Goal: Information Seeking & Learning: Learn about a topic

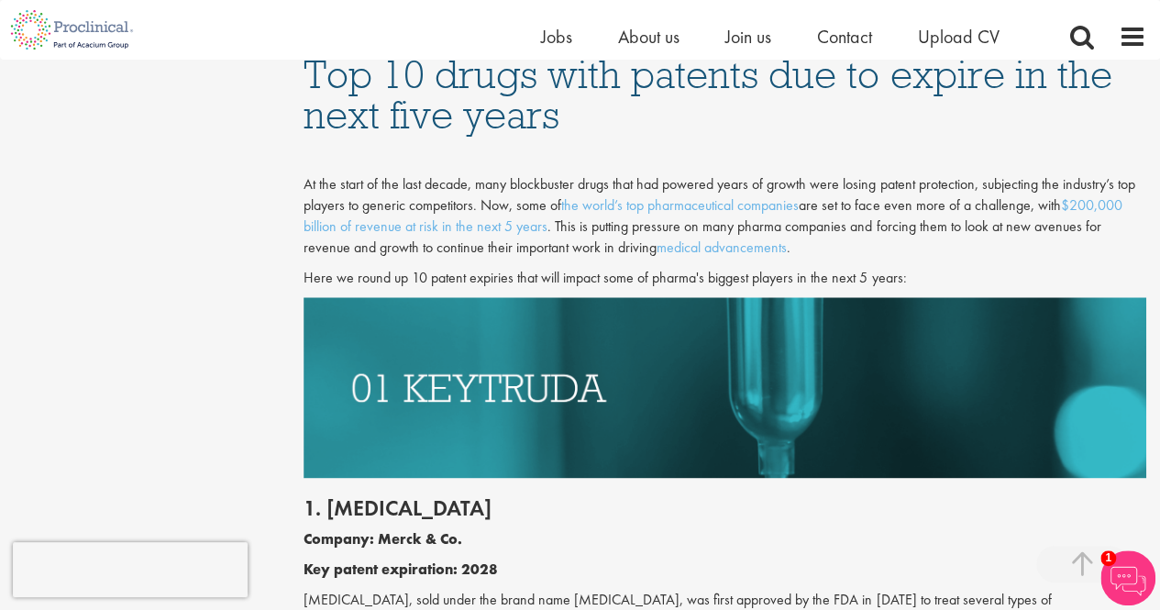
scroll to position [1192, 0]
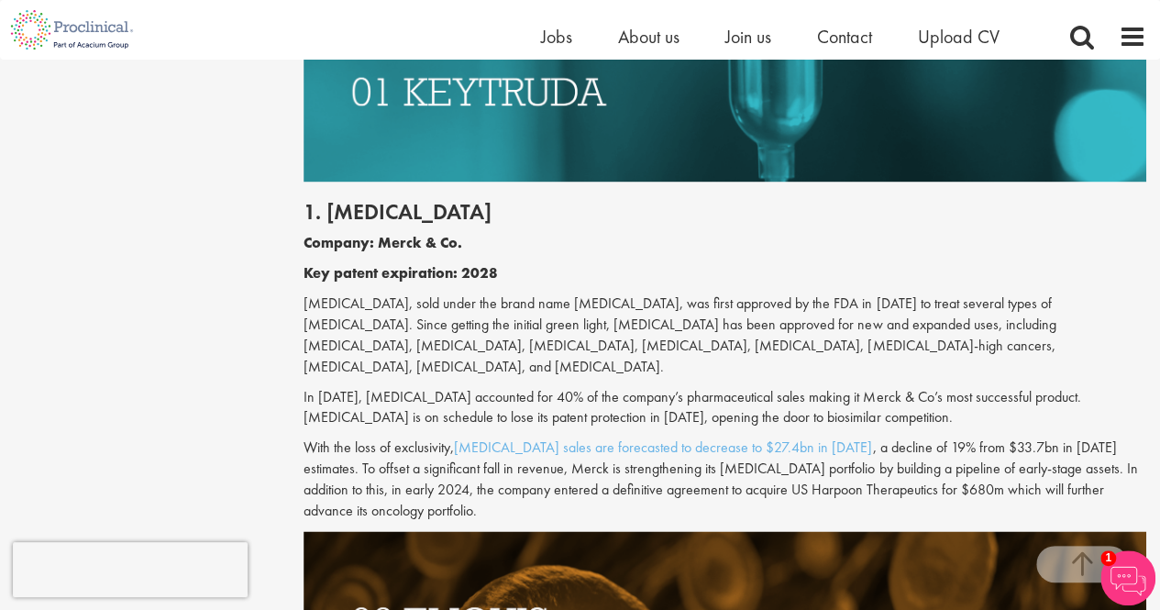
drag, startPoint x: 304, startPoint y: 293, endPoint x: 480, endPoint y: 363, distance: 189.7
click at [480, 363] on p "[MEDICAL_DATA], sold under the brand name [MEDICAL_DATA], was first approved by…" at bounding box center [725, 335] width 843 height 83
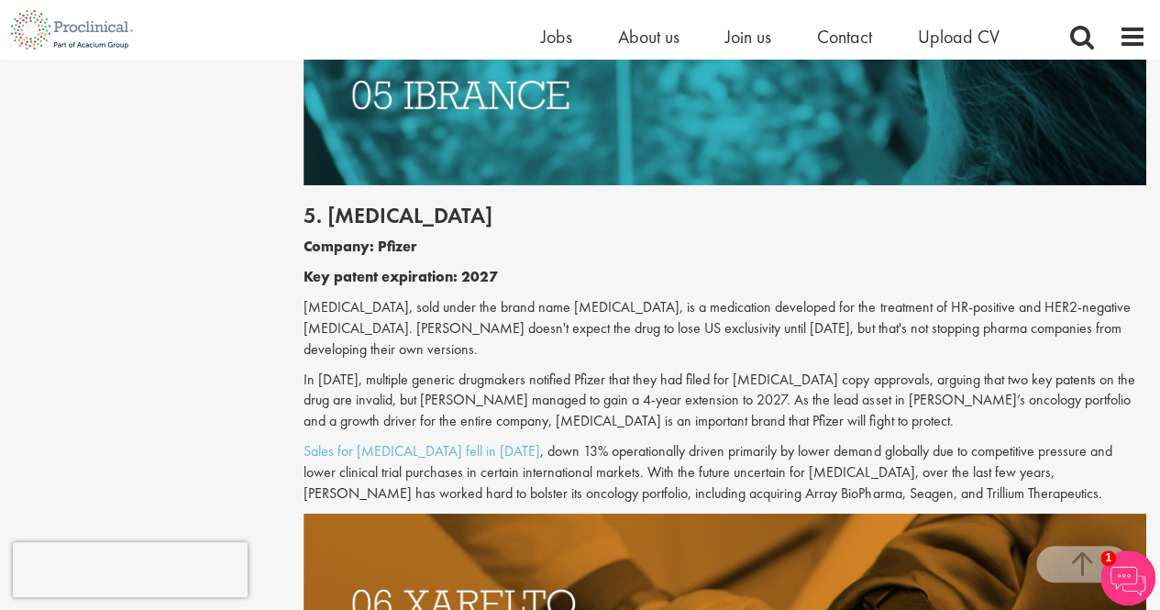
scroll to position [3118, 0]
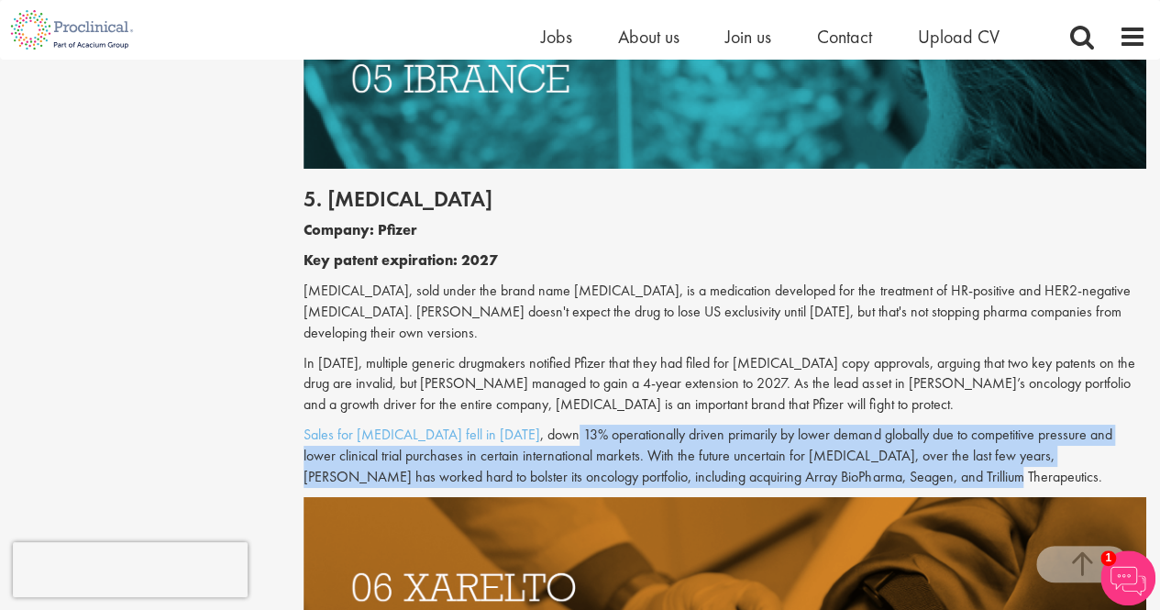
drag, startPoint x: 523, startPoint y: 360, endPoint x: 928, endPoint y: 421, distance: 409.9
click at [928, 421] on div "5. [MEDICAL_DATA] Company: Pfizer Key patent expiration: 2027 [MEDICAL_DATA], s…" at bounding box center [725, 333] width 870 height 328
click at [928, 425] on p "Sales for [MEDICAL_DATA] fell in [DATE] , down 13% operationally driven primari…" at bounding box center [725, 456] width 843 height 63
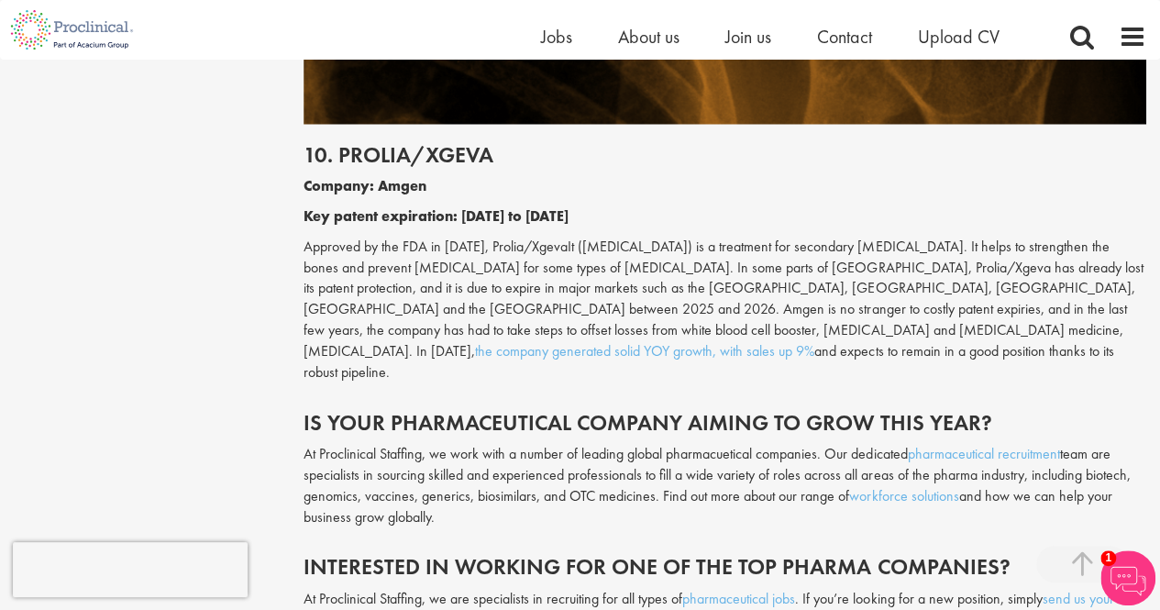
scroll to position [5595, 0]
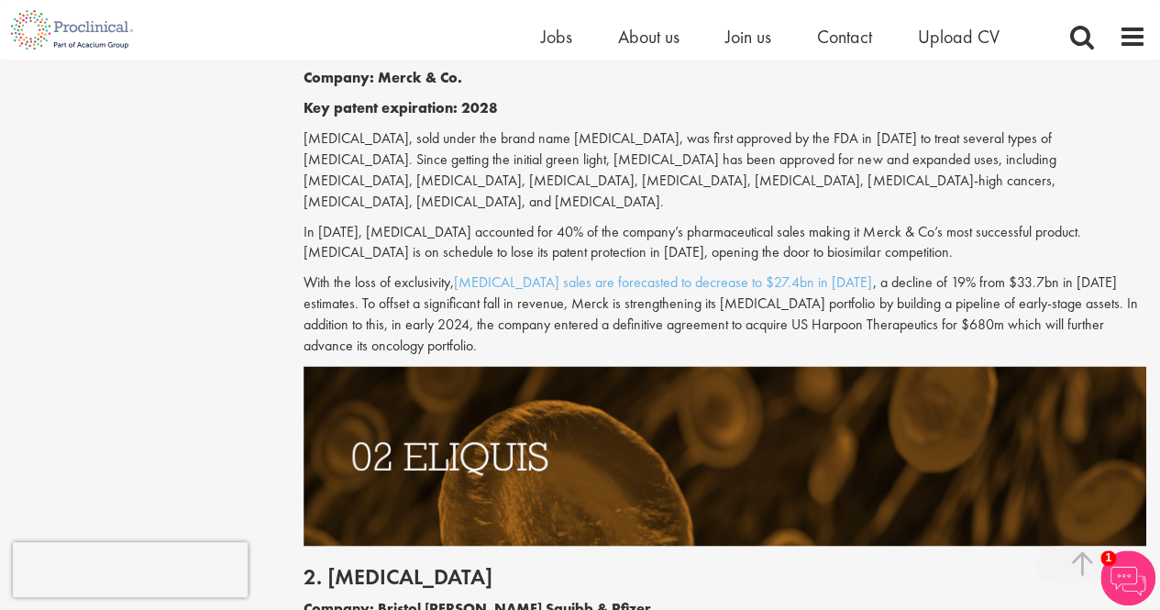
scroll to position [1379, 0]
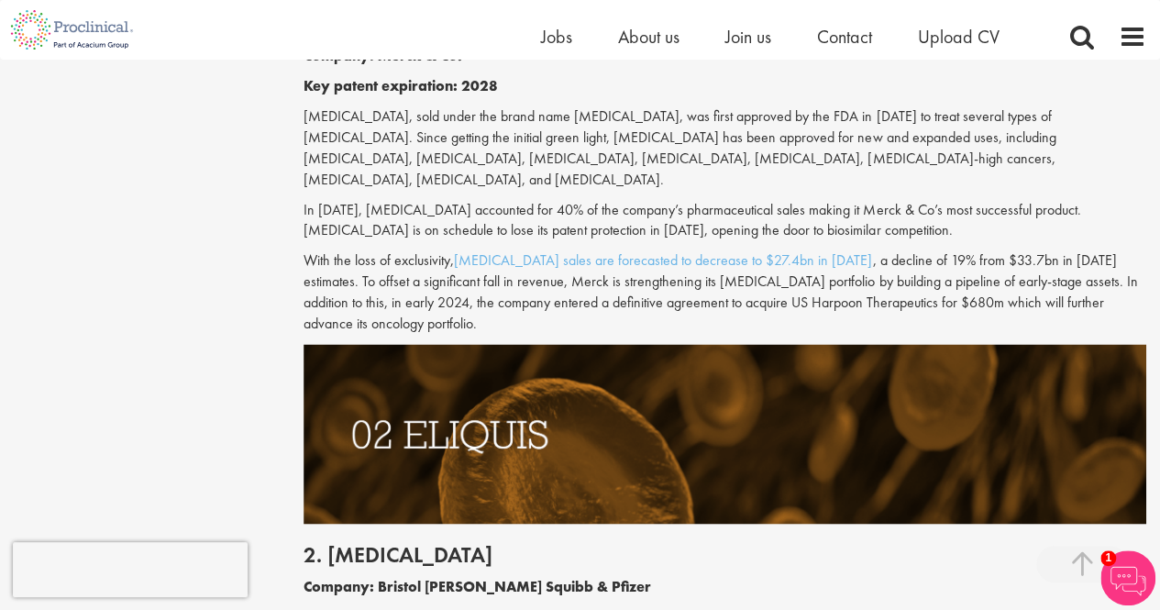
click at [352, 115] on p "[MEDICAL_DATA], sold under the brand name [MEDICAL_DATA], was first approved by…" at bounding box center [725, 147] width 843 height 83
copy p "[MEDICAL_DATA]"
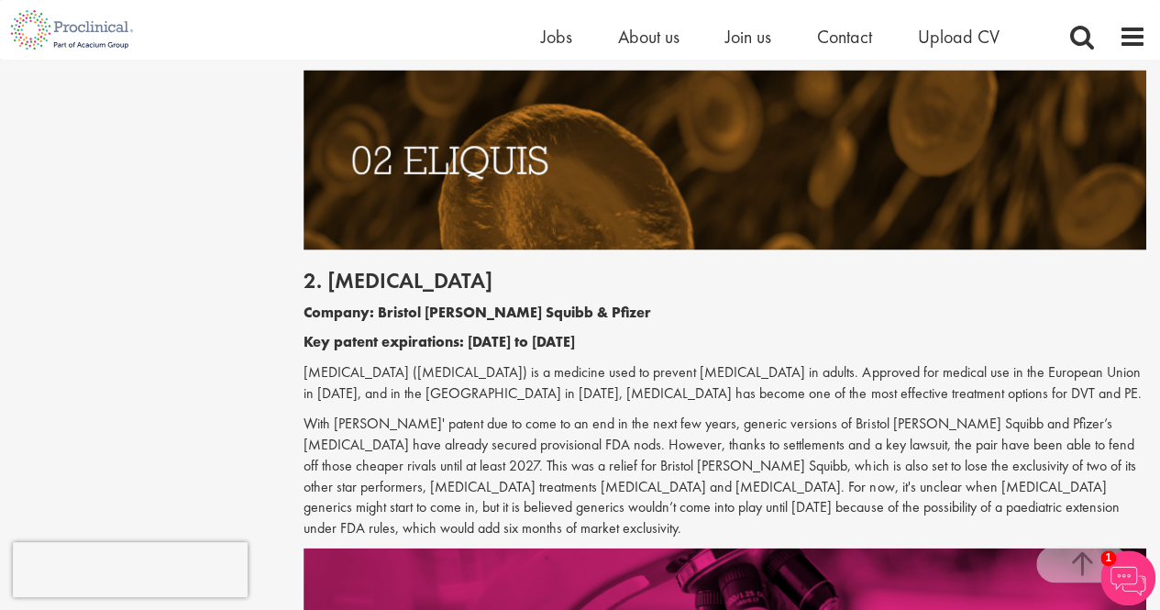
scroll to position [1655, 0]
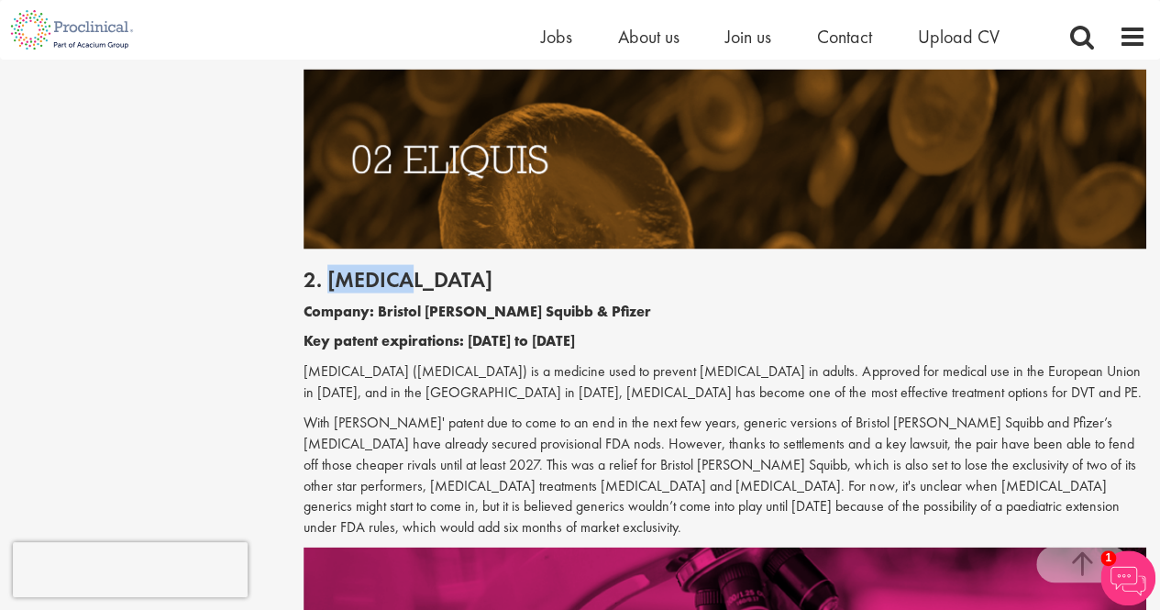
drag, startPoint x: 328, startPoint y: 276, endPoint x: 435, endPoint y: 273, distance: 106.4
click at [435, 273] on h2 "2. [MEDICAL_DATA]" at bounding box center [725, 279] width 843 height 24
copy h2 "[MEDICAL_DATA]"
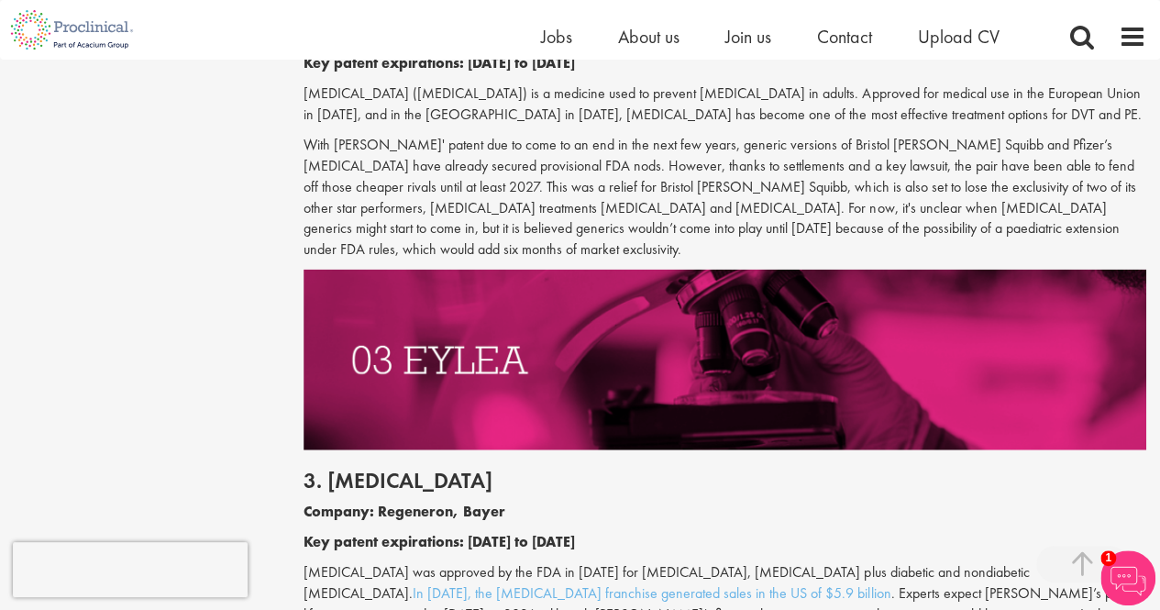
scroll to position [1930, 0]
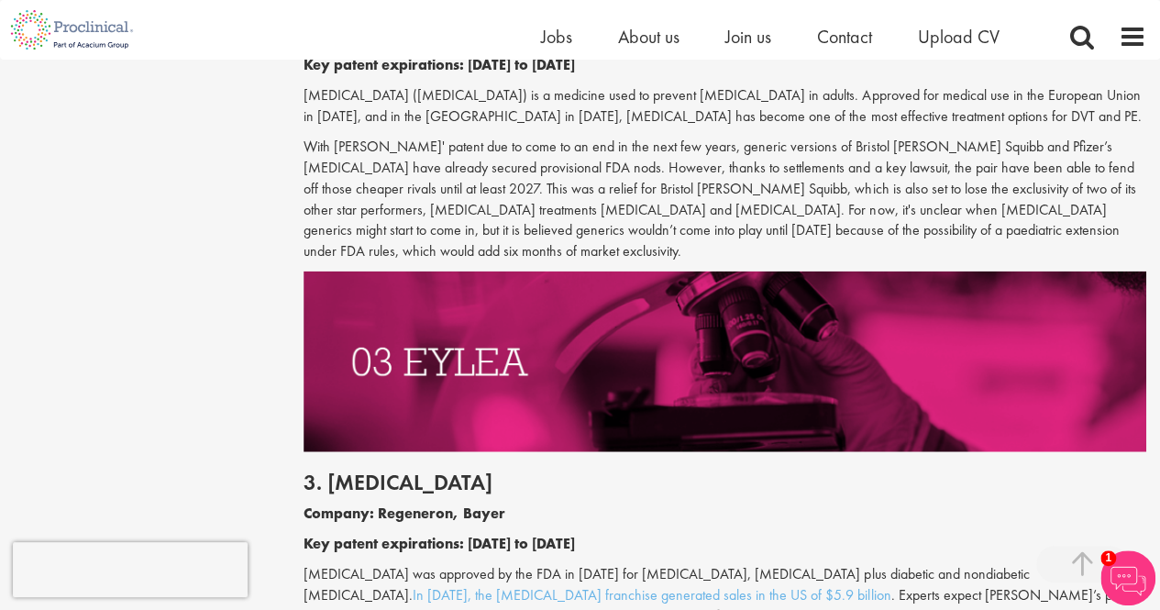
click at [356, 471] on h2 "3. [MEDICAL_DATA]" at bounding box center [725, 483] width 843 height 24
copy h2 "[MEDICAL_DATA]"
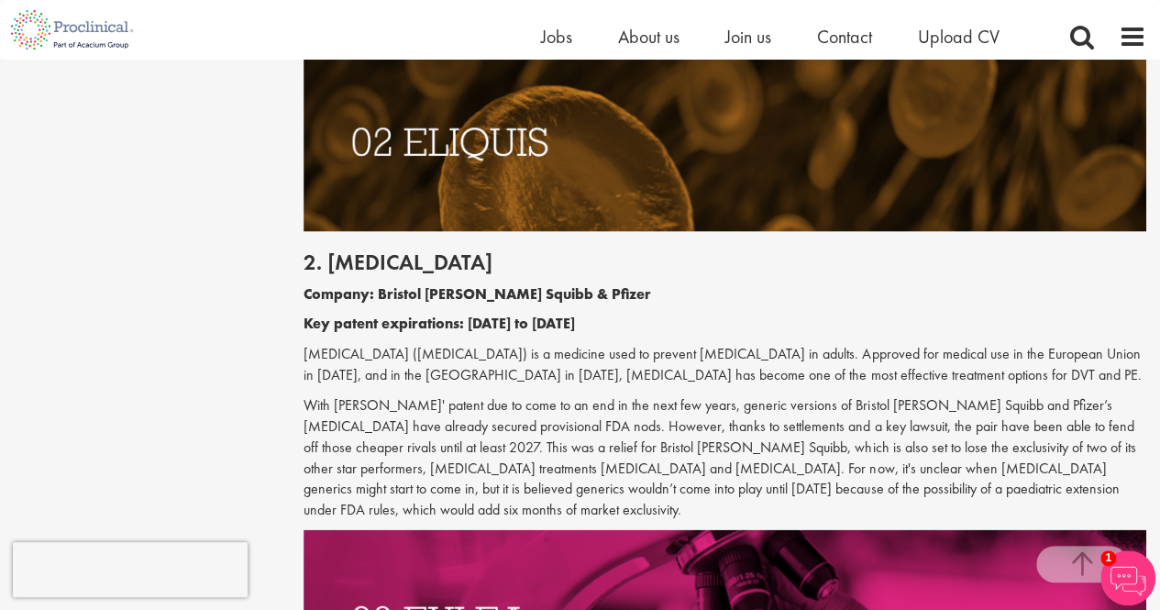
scroll to position [1655, 0]
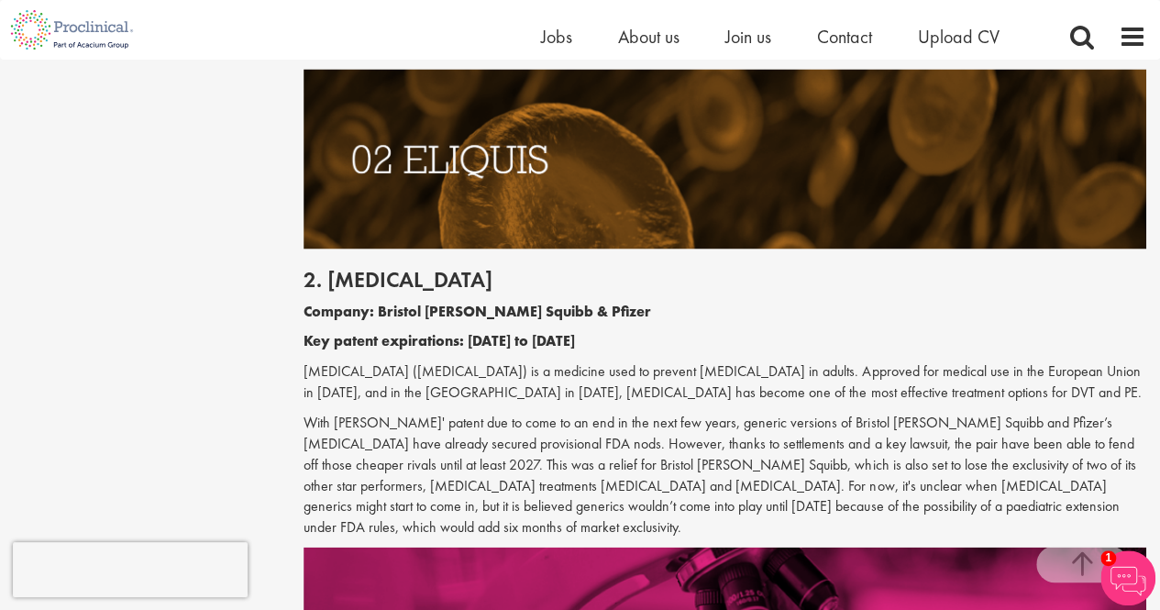
click at [378, 261] on div "2. [MEDICAL_DATA] Company: Bristol [PERSON_NAME] Squibb & Pfizer Key patent exp…" at bounding box center [725, 398] width 870 height 298
copy h2 "[MEDICAL_DATA]"
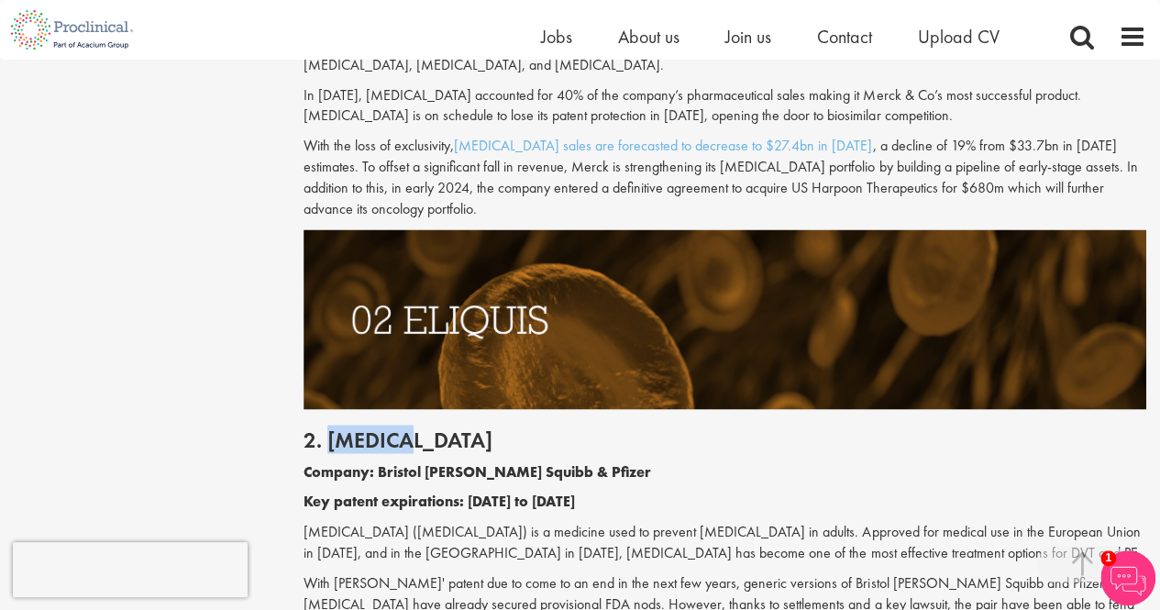
scroll to position [1196, 0]
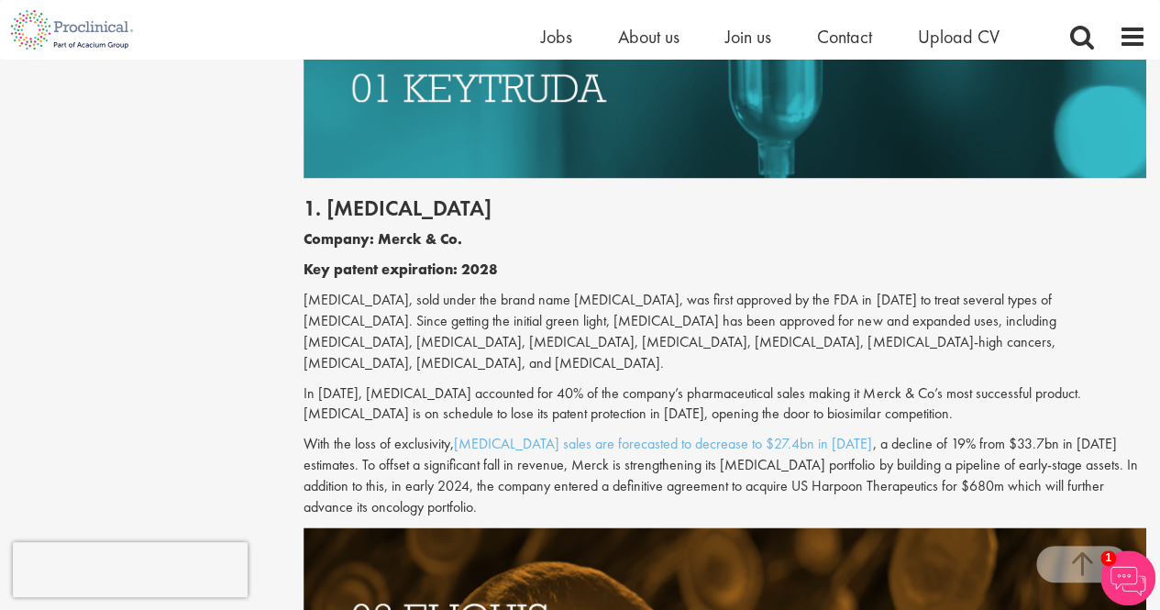
click at [394, 216] on h2 "1. [MEDICAL_DATA]" at bounding box center [725, 208] width 843 height 24
copy h2 "[MEDICAL_DATA]"
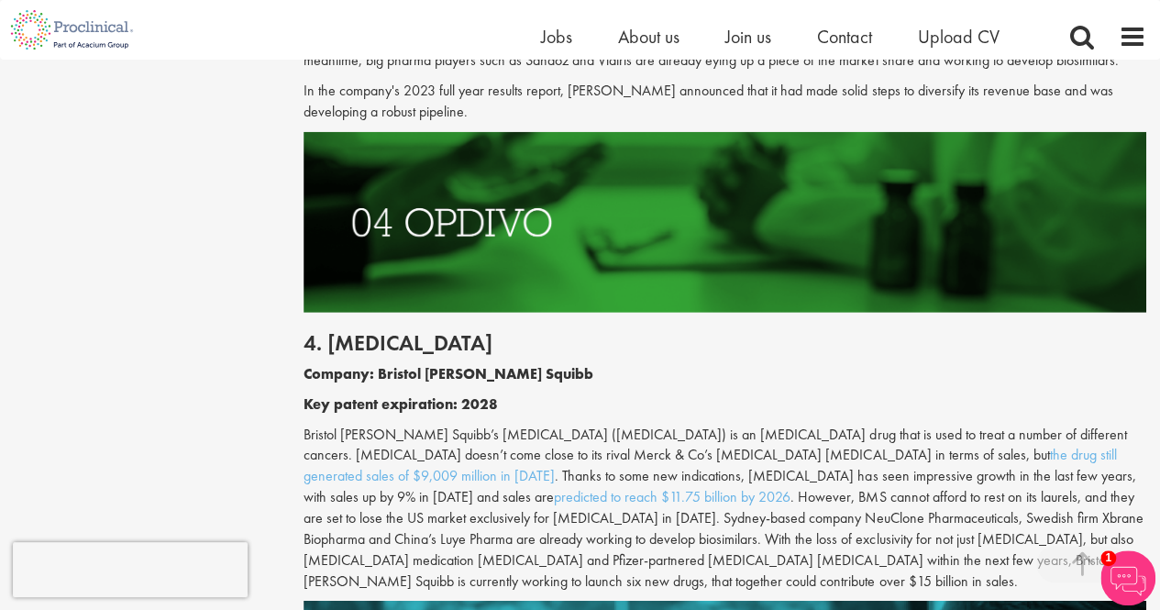
scroll to position [2572, 0]
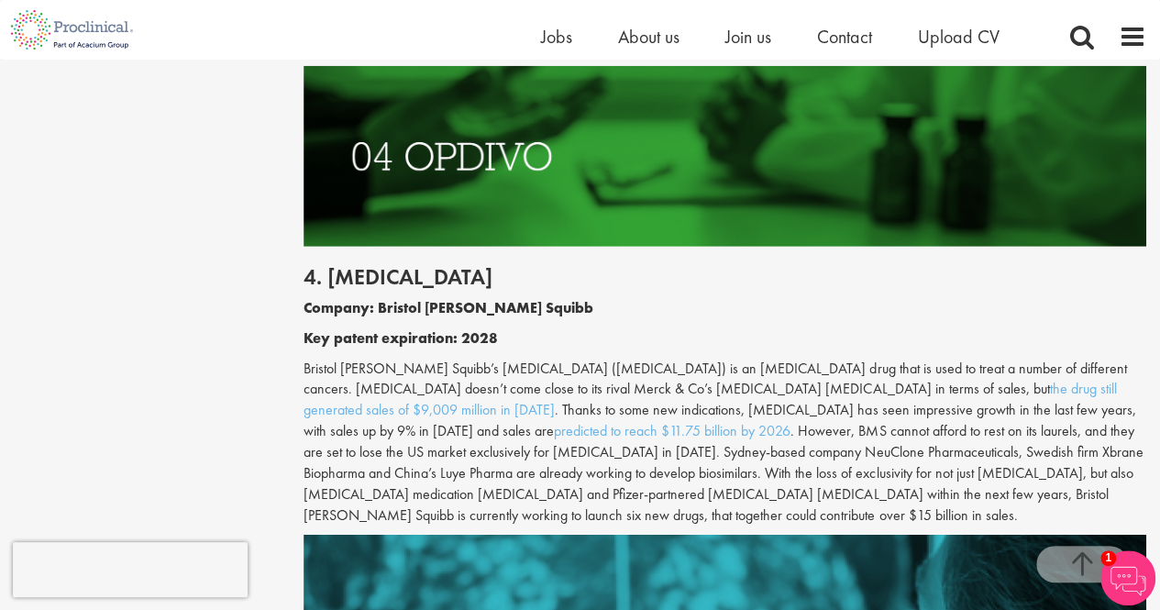
click at [383, 265] on h2 "4. [MEDICAL_DATA]" at bounding box center [725, 277] width 843 height 24
copy h2 "[MEDICAL_DATA]"
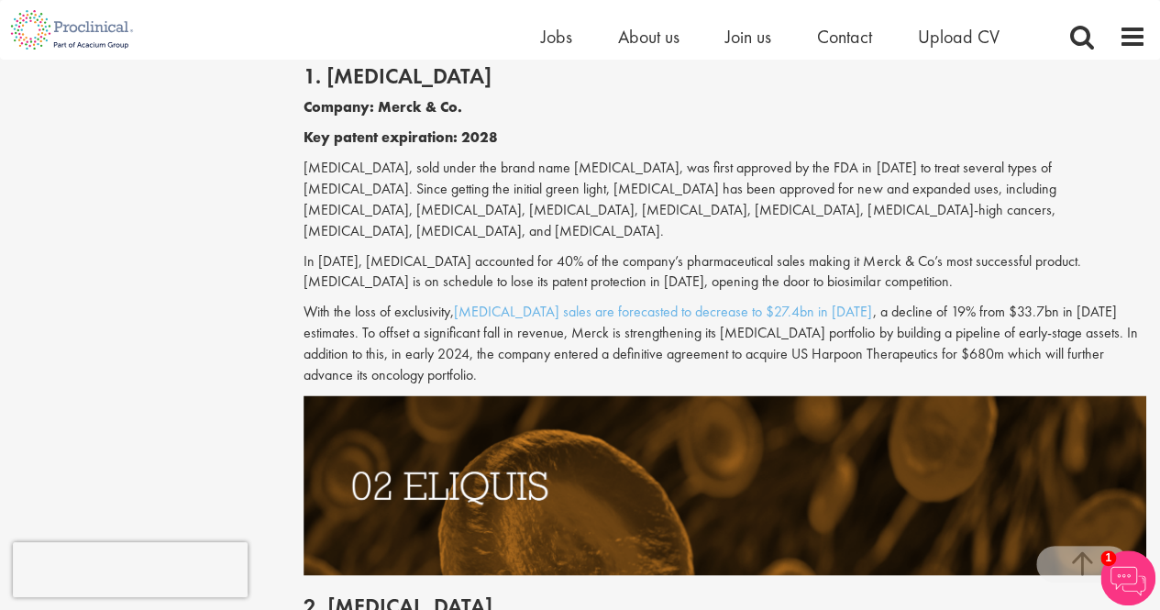
scroll to position [1104, 0]
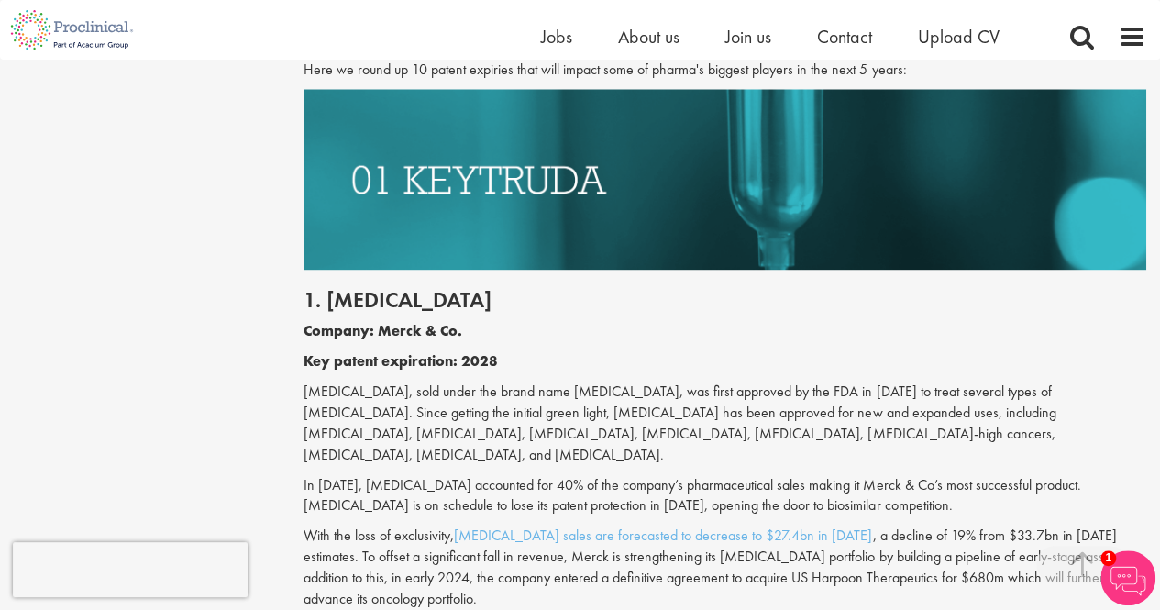
click at [354, 392] on p "[MEDICAL_DATA], sold under the brand name [MEDICAL_DATA], was first approved by…" at bounding box center [725, 423] width 843 height 83
copy p "[MEDICAL_DATA]"
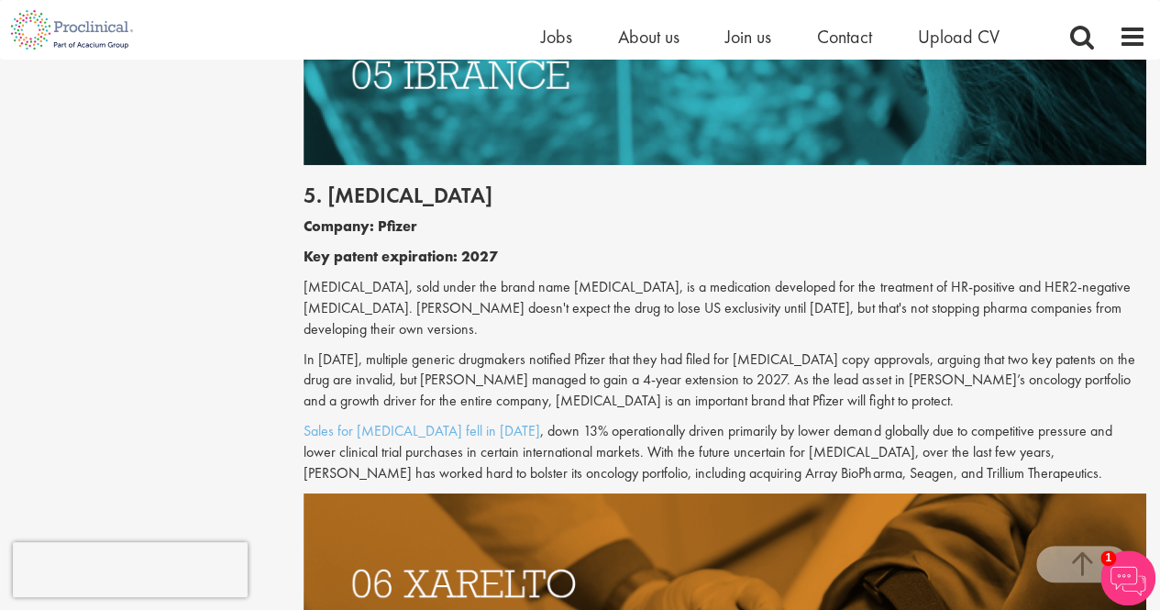
scroll to position [3122, 0]
click at [378, 183] on h2 "5. [MEDICAL_DATA]" at bounding box center [725, 195] width 843 height 24
copy h2 "[MEDICAL_DATA]"
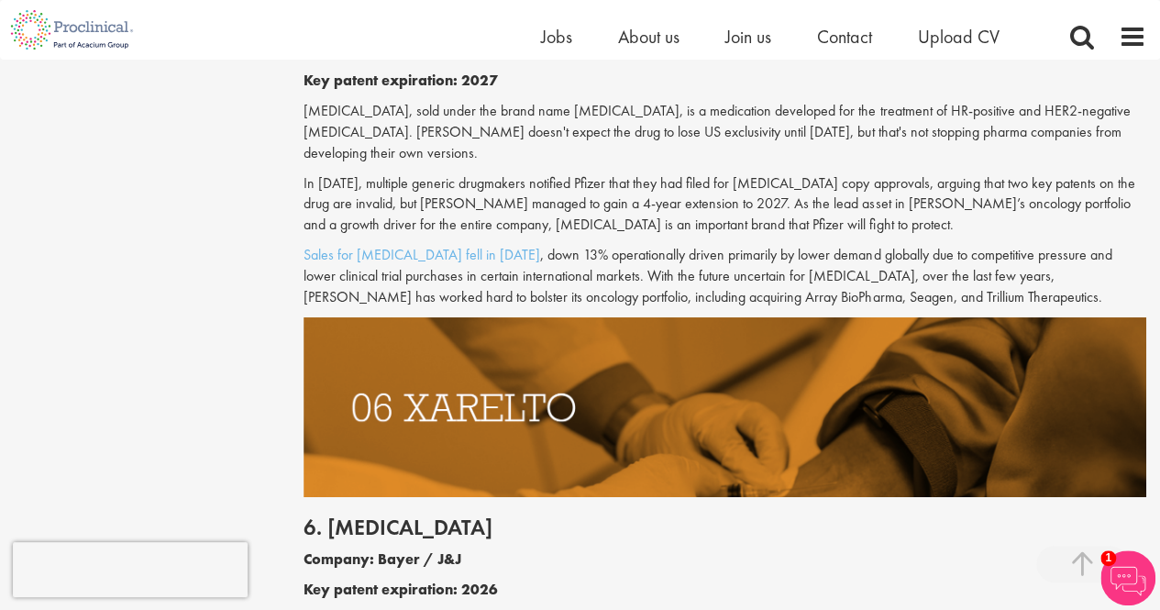
scroll to position [3581, 0]
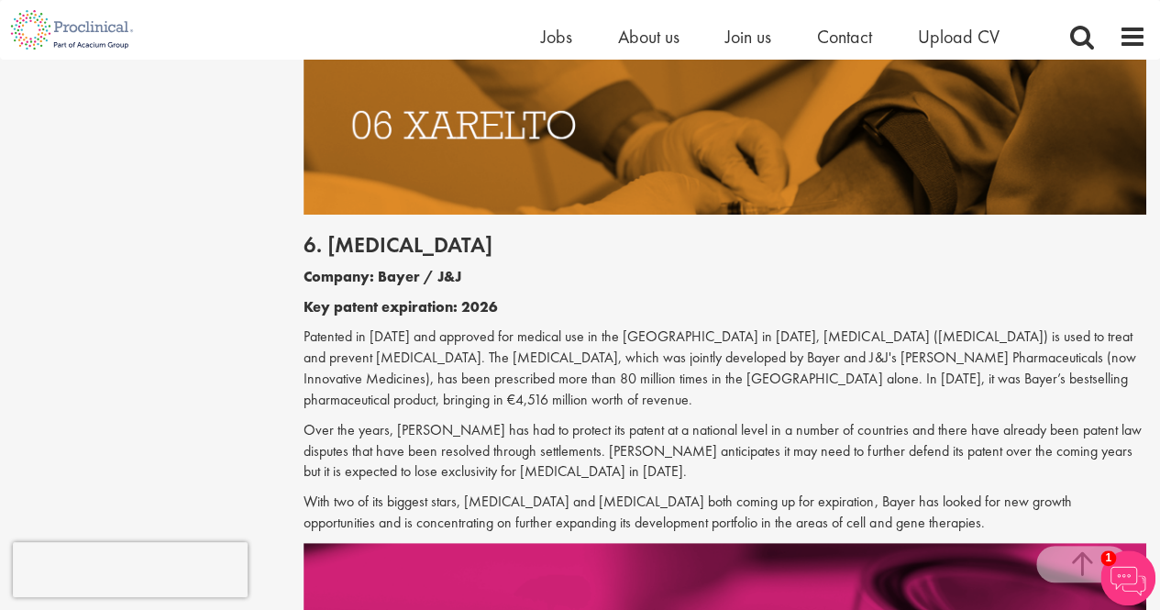
click at [389, 233] on h2 "6. [MEDICAL_DATA]" at bounding box center [725, 245] width 843 height 24
copy h2 "[MEDICAL_DATA]"
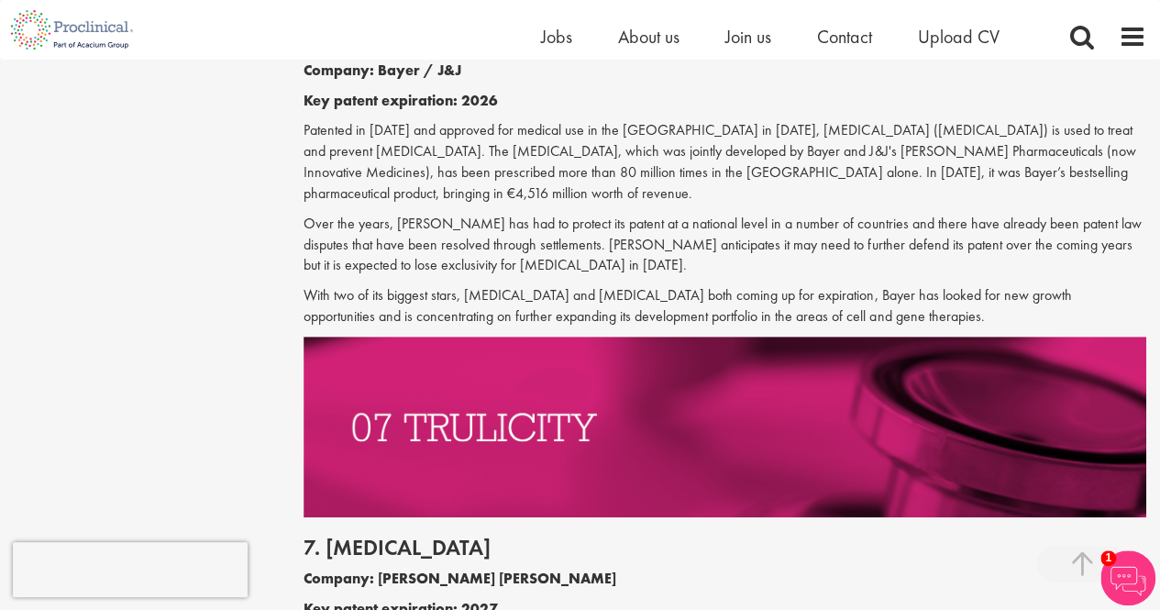
scroll to position [3948, 0]
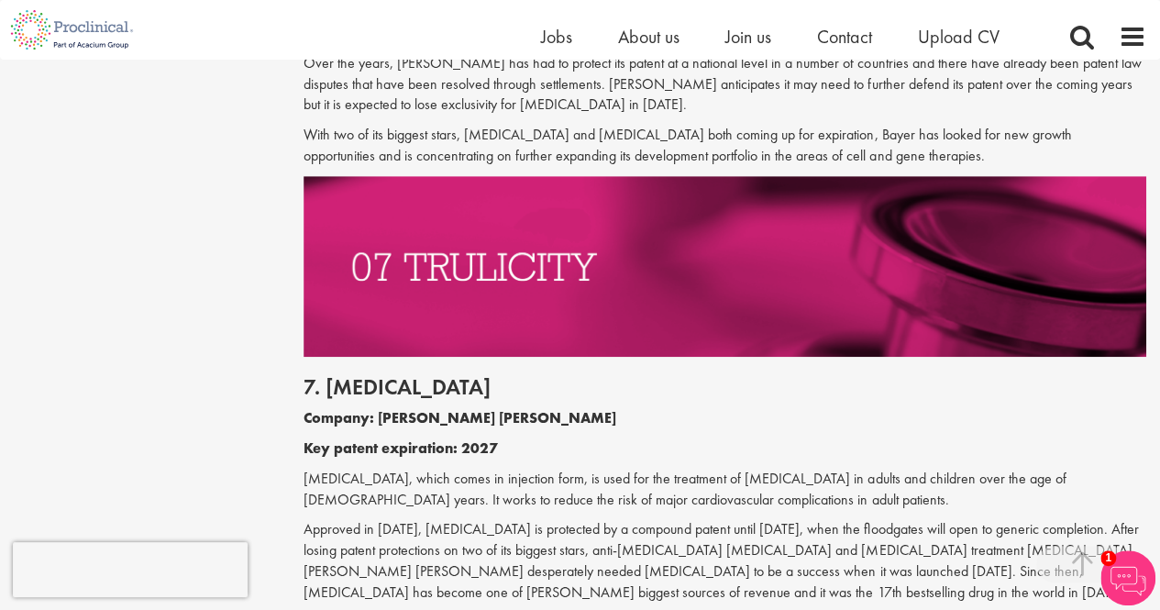
click at [360, 375] on h2 "7. [MEDICAL_DATA]" at bounding box center [725, 387] width 843 height 24
copy h2 "[MEDICAL_DATA]"
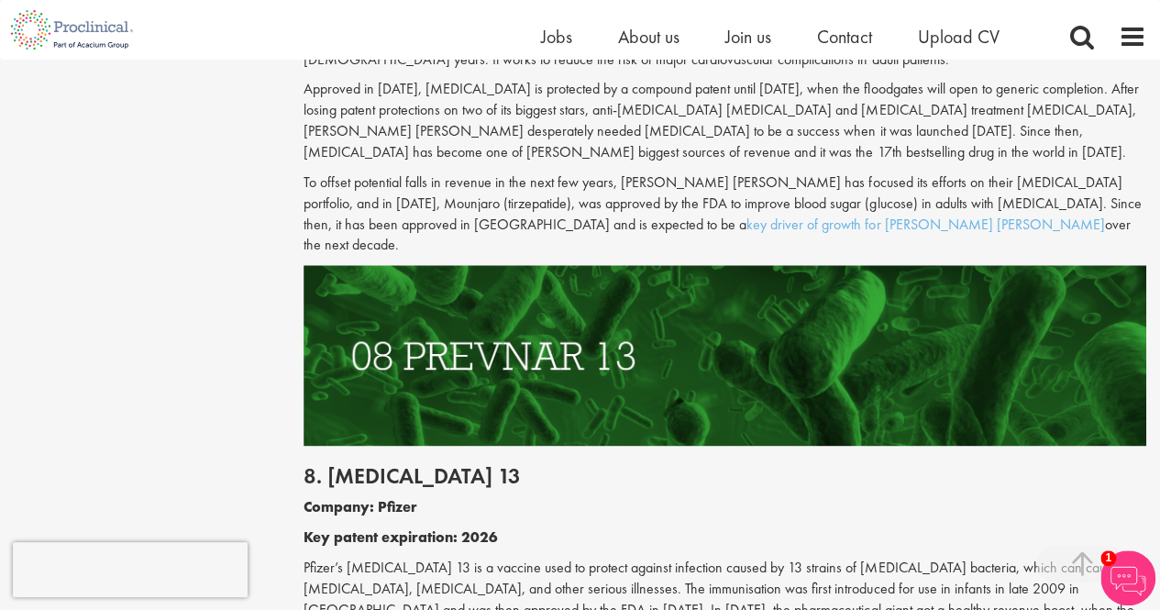
scroll to position [4498, 0]
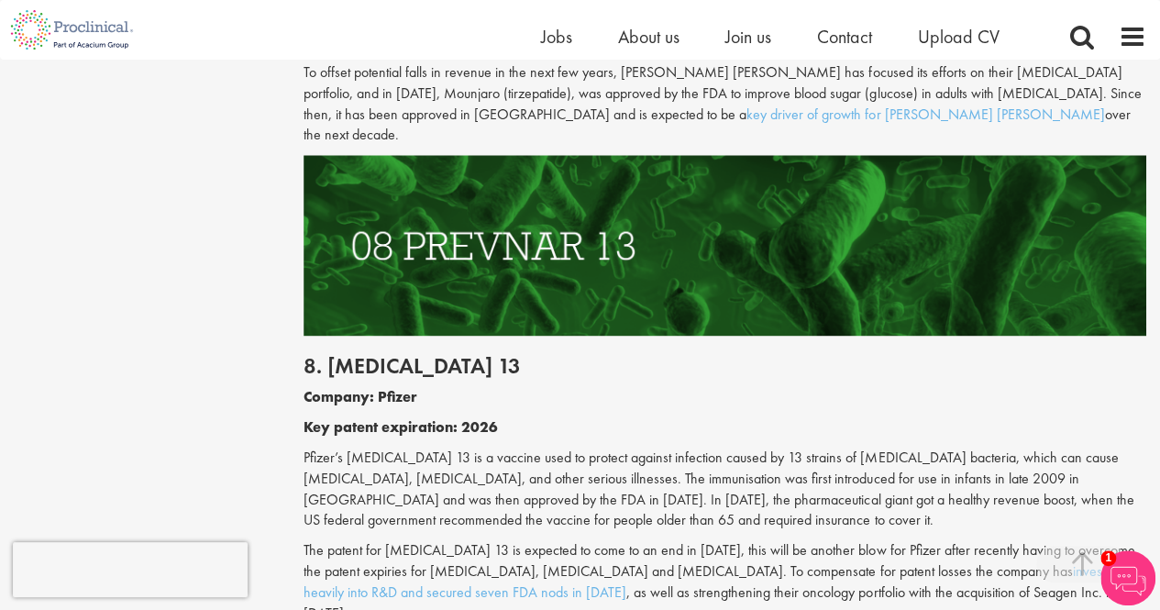
click at [391, 354] on h2 "8. [MEDICAL_DATA] 13" at bounding box center [725, 366] width 843 height 24
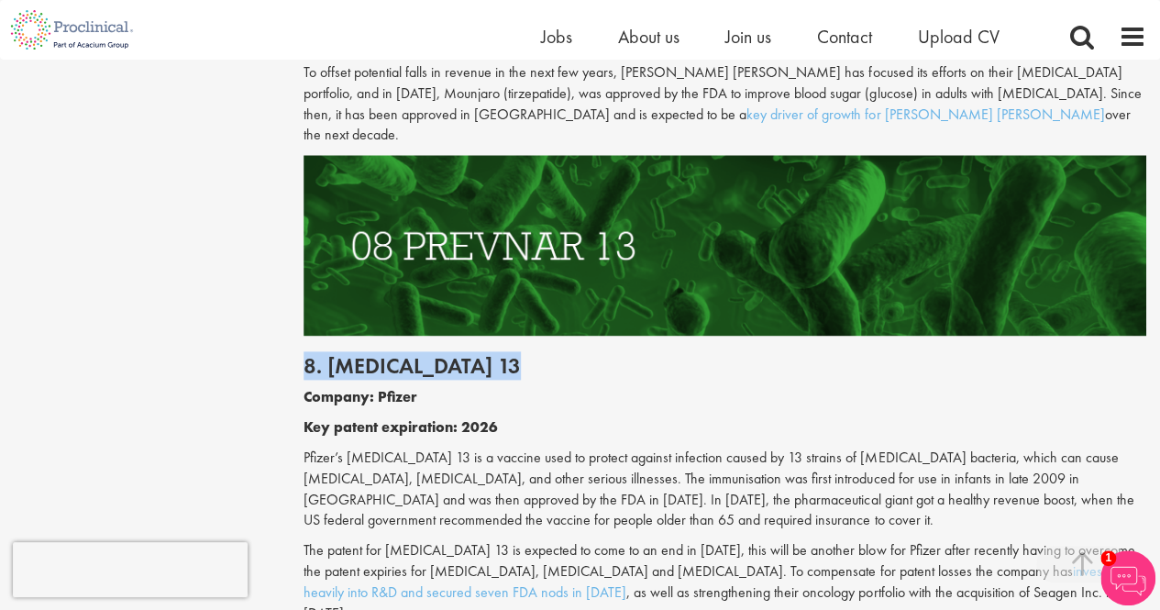
click at [391, 354] on h2 "8. [MEDICAL_DATA] 13" at bounding box center [725, 366] width 843 height 24
click at [345, 354] on h2 "8. [MEDICAL_DATA] 13" at bounding box center [725, 366] width 843 height 24
drag, startPoint x: 338, startPoint y: 259, endPoint x: 540, endPoint y: 257, distance: 201.8
click at [540, 354] on h2 "8. [MEDICAL_DATA] 13" at bounding box center [725, 366] width 843 height 24
